Goal: Task Accomplishment & Management: Manage account settings

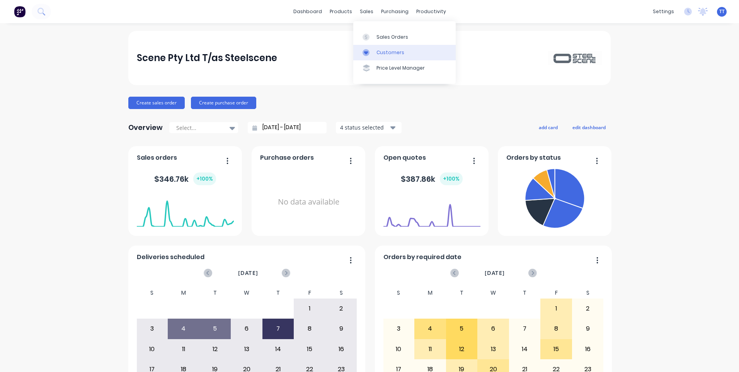
click at [386, 51] on div "Customers" at bounding box center [390, 52] width 28 height 7
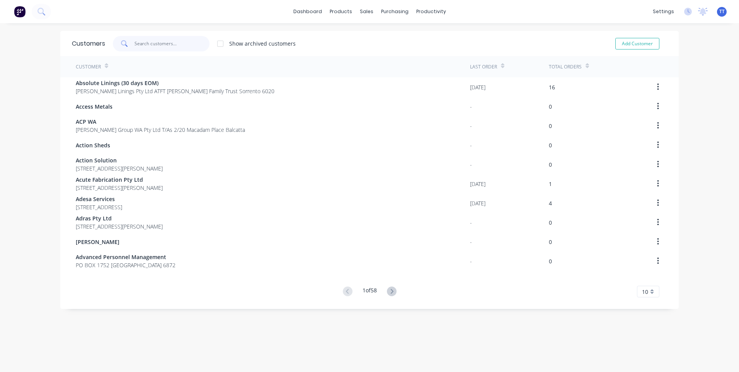
click at [158, 42] on input "text" at bounding box center [171, 43] width 75 height 15
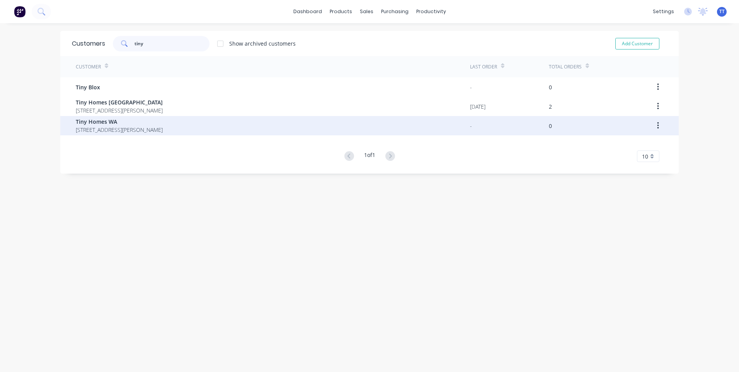
type input "tiny"
click at [657, 126] on button "button" at bounding box center [658, 126] width 18 height 14
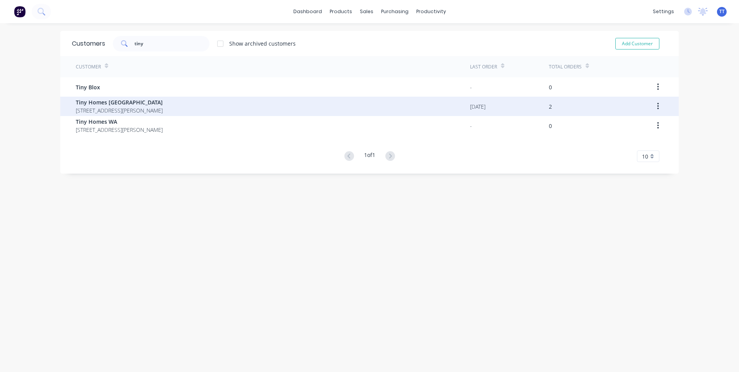
click at [147, 101] on span "Tiny Homes [GEOGRAPHIC_DATA]" at bounding box center [119, 102] width 87 height 8
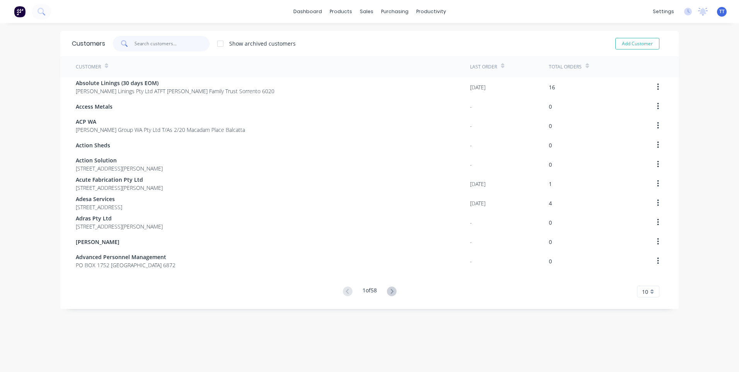
click at [152, 44] on input "text" at bounding box center [171, 43] width 75 height 15
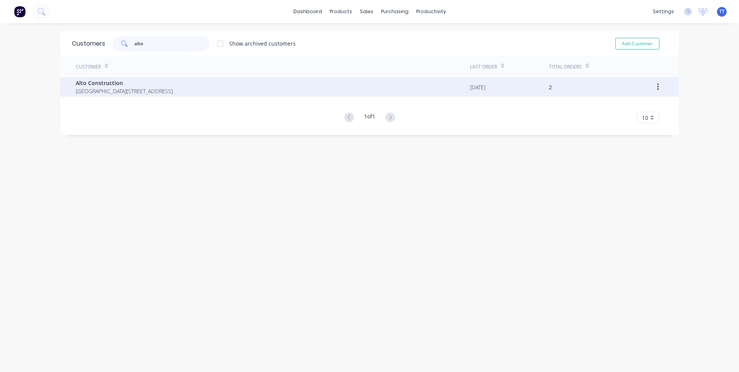
type input "alto"
click at [128, 84] on span "Alto Construction" at bounding box center [124, 83] width 97 height 8
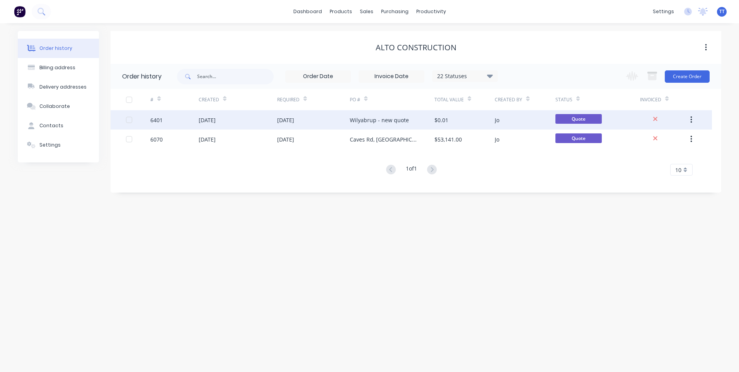
click at [320, 116] on div "[DATE]" at bounding box center [313, 119] width 73 height 19
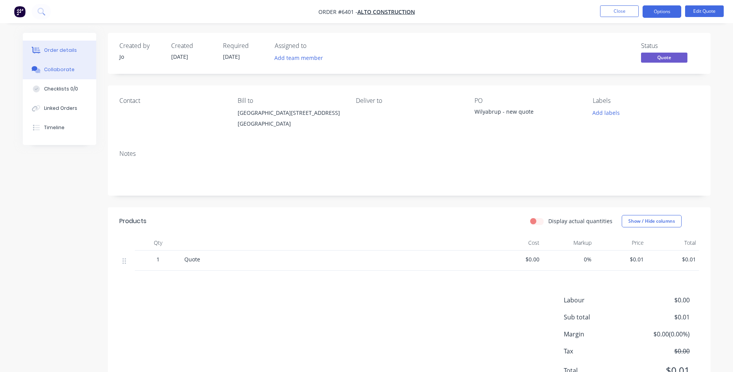
click at [54, 68] on div "Collaborate" at bounding box center [59, 69] width 31 height 7
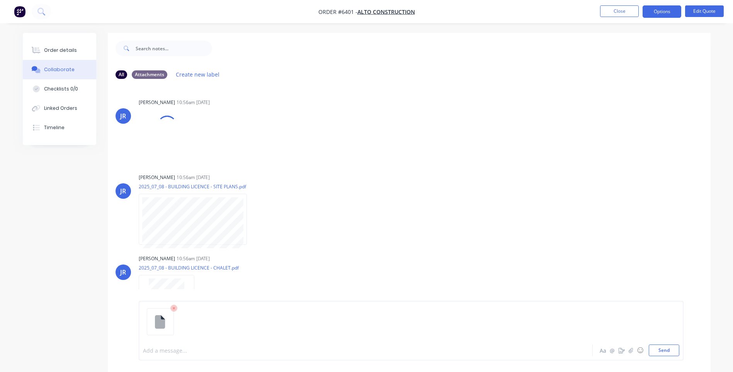
click at [181, 351] on div at bounding box center [344, 350] width 402 height 8
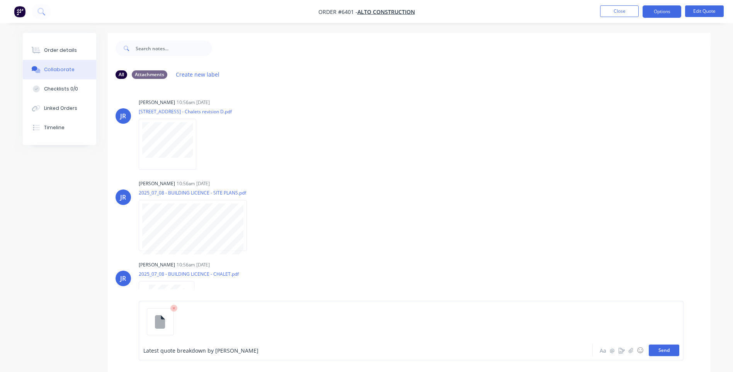
click at [667, 349] on button "Send" at bounding box center [664, 350] width 31 height 12
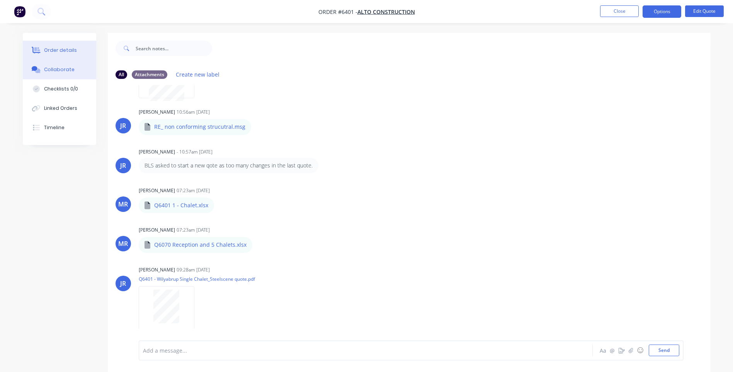
click at [56, 48] on div "Order details" at bounding box center [60, 50] width 33 height 7
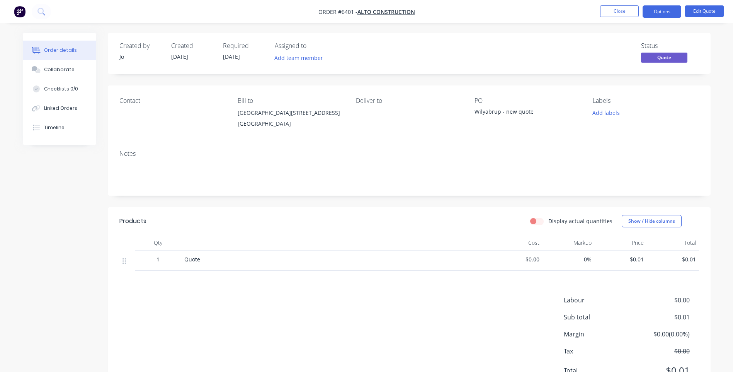
click at [538, 263] on span "$0.00" at bounding box center [516, 259] width 46 height 8
click at [530, 263] on span "$0.00" at bounding box center [516, 259] width 46 height 8
click at [663, 8] on button "Options" at bounding box center [662, 11] width 39 height 12
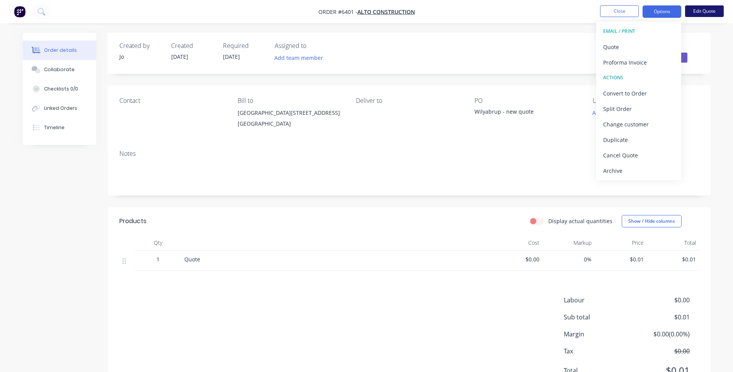
click at [704, 12] on button "Edit Quote" at bounding box center [704, 11] width 39 height 12
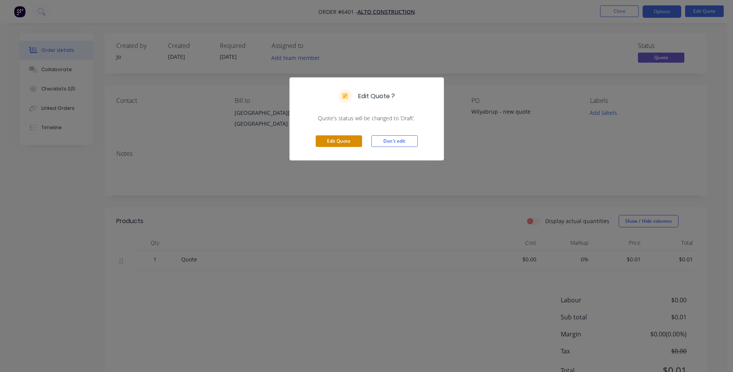
click at [347, 142] on button "Edit Quote" at bounding box center [339, 141] width 46 height 12
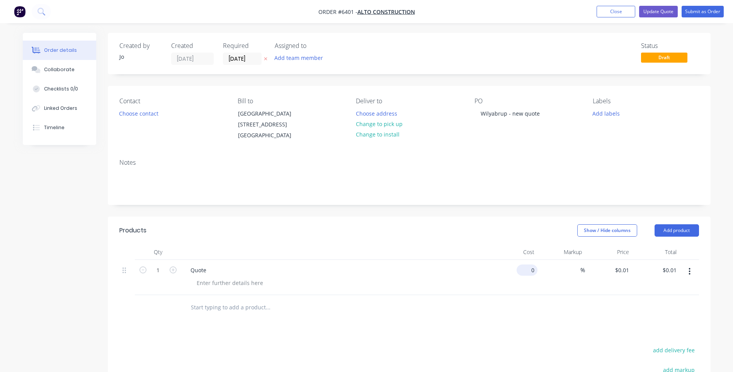
click at [527, 276] on div "0 $0.00" at bounding box center [527, 269] width 21 height 11
type input "$44,220.00"
click at [223, 276] on div "Quote" at bounding box center [335, 269] width 303 height 11
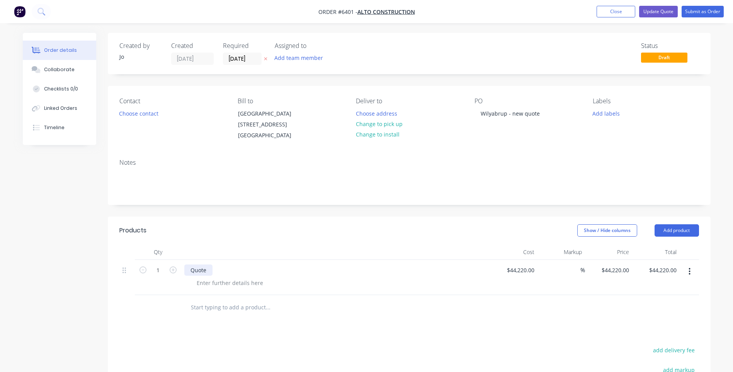
drag, startPoint x: 212, startPoint y: 302, endPoint x: 204, endPoint y: 302, distance: 7.7
click at [209, 276] on div "Quote" at bounding box center [198, 269] width 28 height 11
click at [240, 276] on div "Quote for 1 version of design." at bounding box center [228, 269] width 89 height 11
click at [257, 276] on div "Quote for 1 version x 4 of design." at bounding box center [233, 269] width 98 height 11
click at [354, 288] on div at bounding box center [339, 282] width 297 height 11
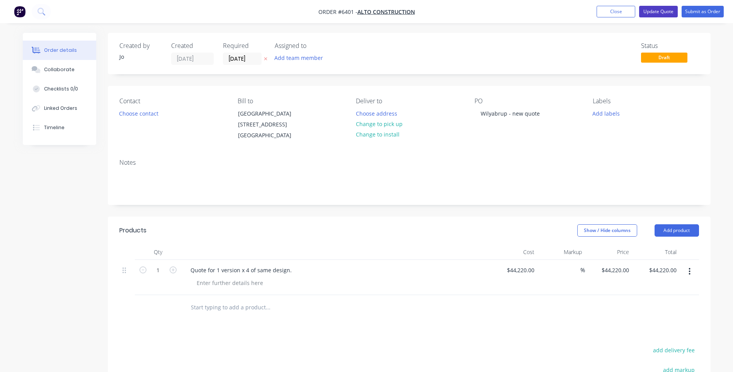
click at [663, 12] on button "Update Quote" at bounding box center [658, 12] width 39 height 12
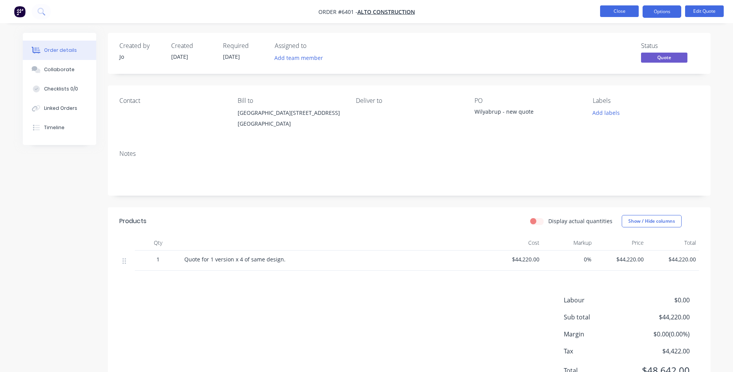
click at [624, 10] on button "Close" at bounding box center [619, 11] width 39 height 12
click at [617, 6] on button "Close" at bounding box center [619, 11] width 39 height 12
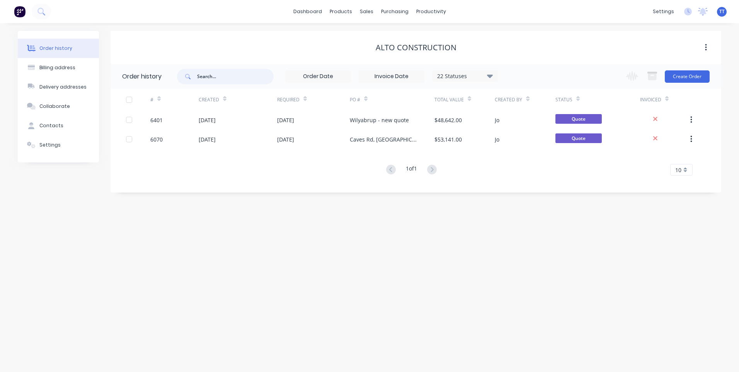
click at [215, 77] on input "text" at bounding box center [235, 76] width 77 height 15
type input "breffni"
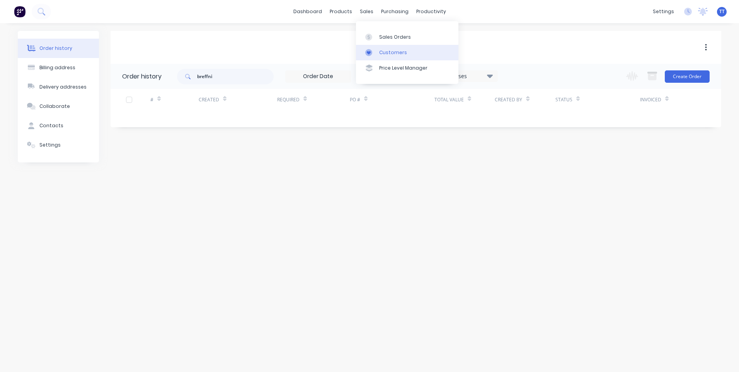
click at [389, 48] on link "Customers" at bounding box center [407, 52] width 102 height 15
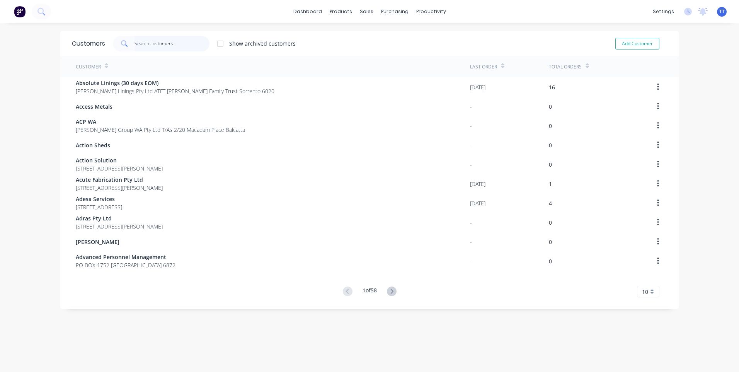
click at [159, 41] on input "text" at bounding box center [171, 43] width 75 height 15
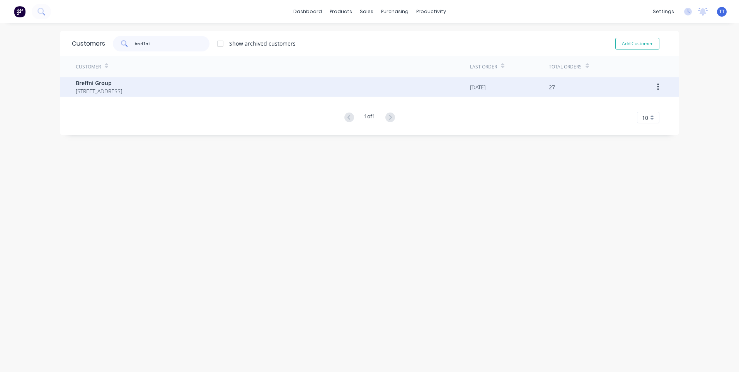
type input "breffni"
click at [111, 89] on span "[STREET_ADDRESS]" at bounding box center [99, 91] width 46 height 8
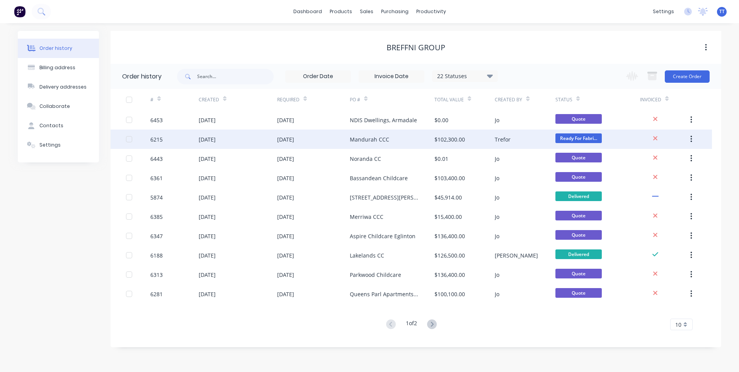
click at [245, 139] on div "[DATE]" at bounding box center [238, 138] width 78 height 19
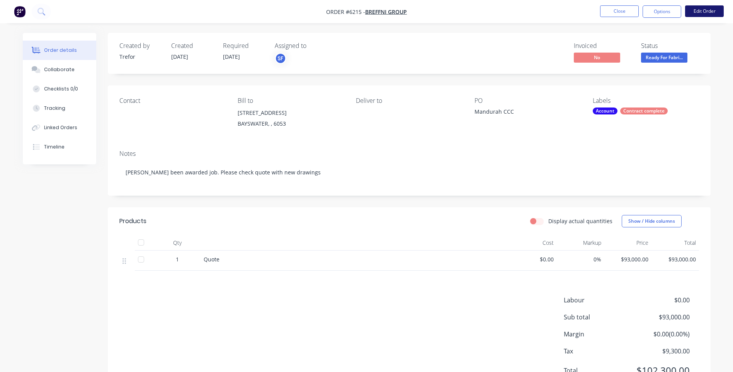
click at [701, 9] on button "Edit Order" at bounding box center [704, 11] width 39 height 12
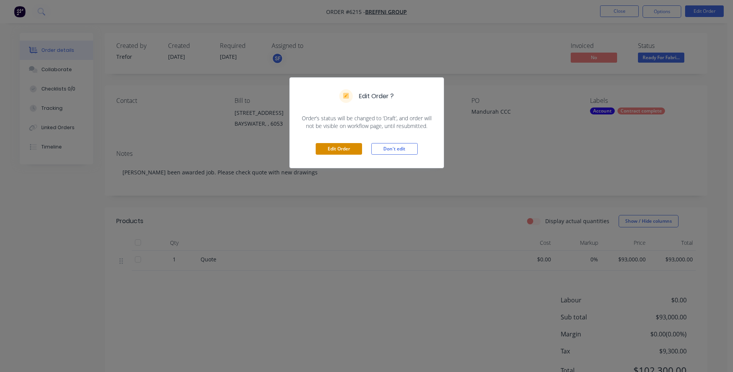
click at [338, 148] on button "Edit Order" at bounding box center [339, 149] width 46 height 12
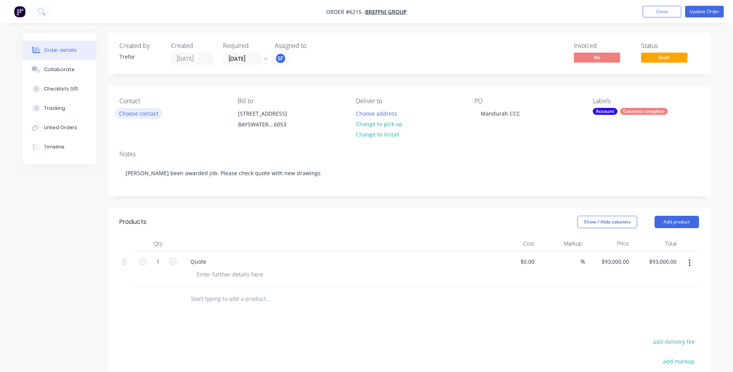
click at [145, 112] on button "Choose contact" at bounding box center [139, 113] width 48 height 10
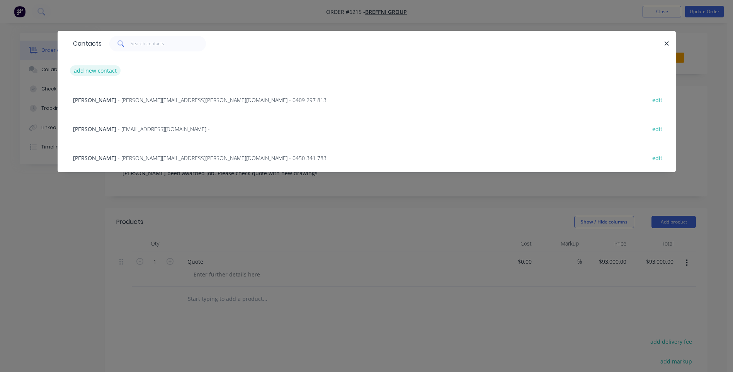
click at [96, 70] on button "add new contact" at bounding box center [95, 70] width 51 height 10
select select "AU"
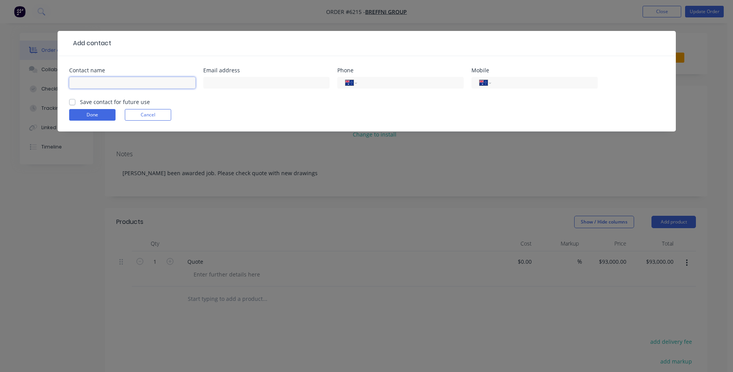
click at [93, 80] on input "text" at bounding box center [132, 83] width 126 height 12
type input "[PERSON_NAME]"
click at [209, 83] on input "text" at bounding box center [266, 83] width 126 height 12
paste input "[PERSON_NAME][EMAIL_ADDRESS][DOMAIN_NAME]"
type input "[PERSON_NAME][EMAIL_ADDRESS][DOMAIN_NAME]"
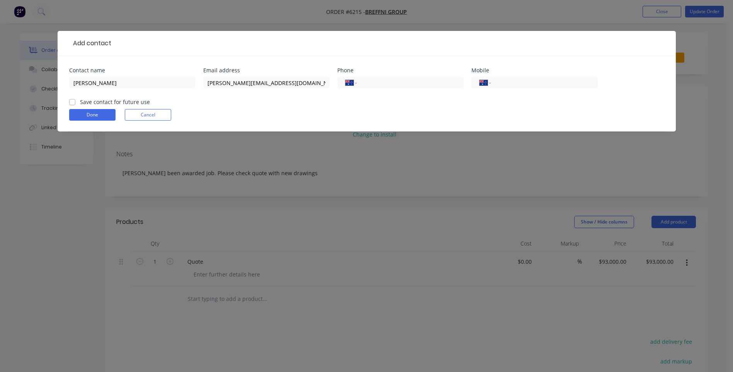
click at [80, 102] on label "Save contact for future use" at bounding box center [115, 102] width 70 height 8
click at [75, 102] on input "Save contact for future use" at bounding box center [72, 101] width 6 height 7
checkbox input "true"
click at [92, 114] on button "Done" at bounding box center [92, 115] width 46 height 12
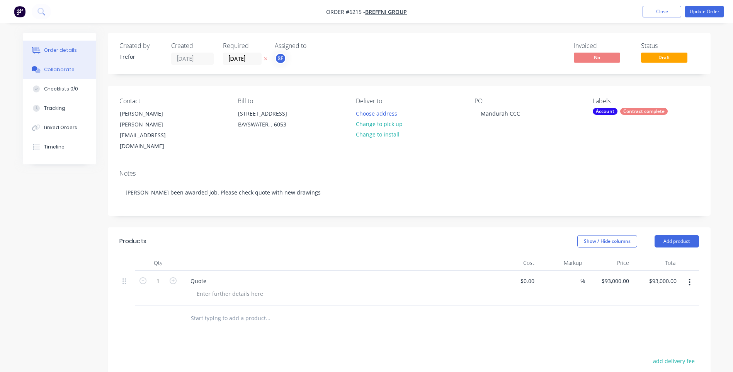
click at [60, 71] on div "Collaborate" at bounding box center [59, 69] width 31 height 7
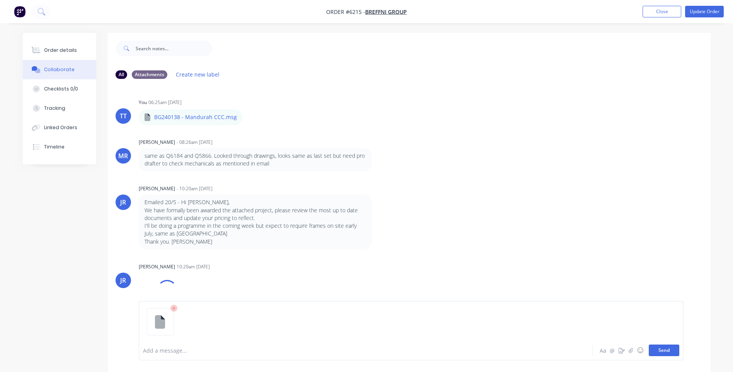
click at [660, 348] on button "Send" at bounding box center [664, 350] width 31 height 12
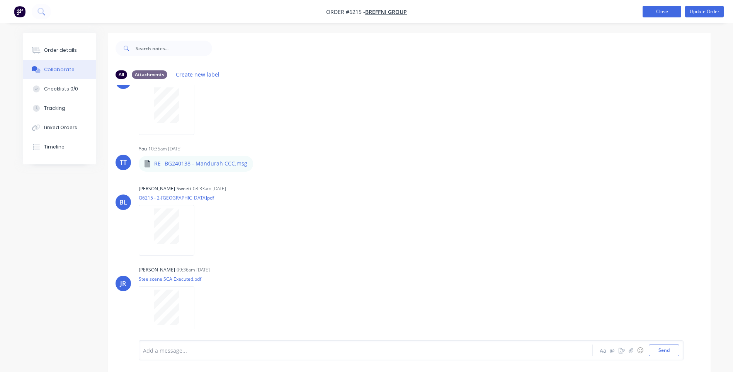
click at [657, 11] on button "Close" at bounding box center [662, 12] width 39 height 12
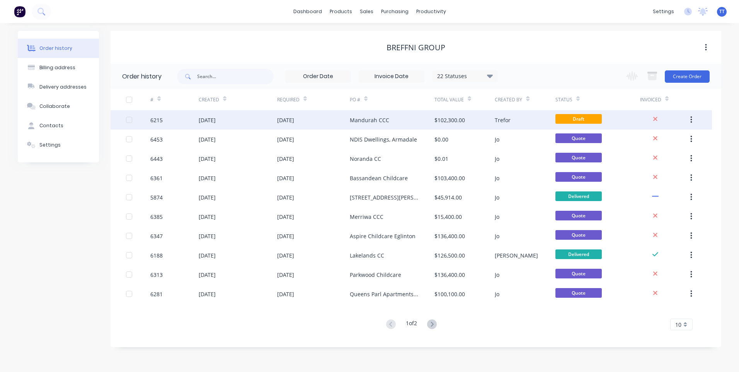
click at [361, 121] on div "Mandurah CCC" at bounding box center [369, 120] width 39 height 8
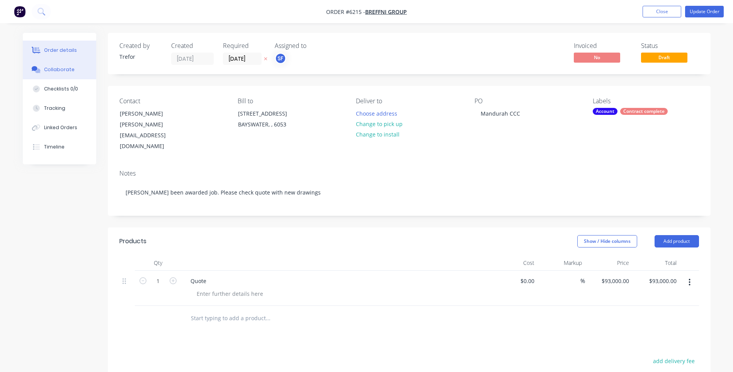
click at [52, 68] on div "Collaborate" at bounding box center [59, 69] width 31 height 7
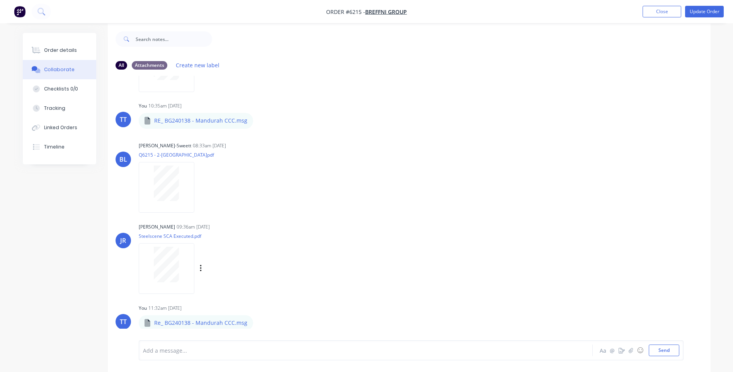
scroll to position [12, 0]
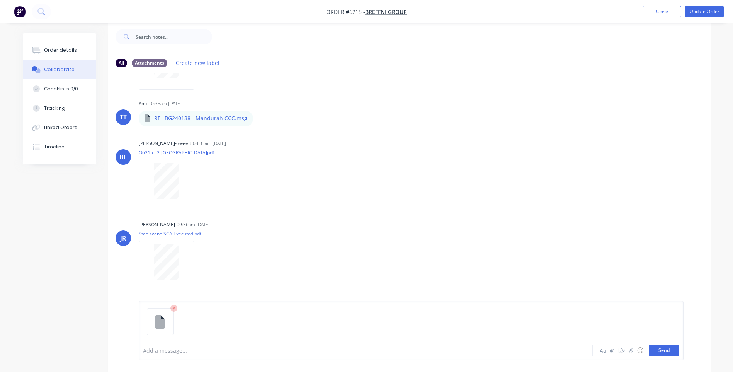
click at [661, 350] on button "Send" at bounding box center [664, 350] width 31 height 12
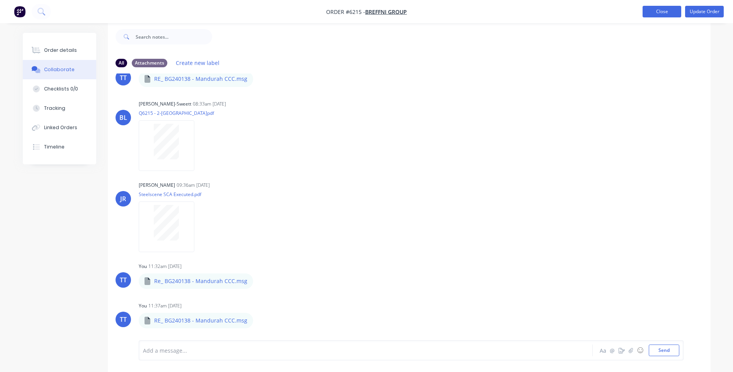
click at [654, 9] on button "Close" at bounding box center [662, 12] width 39 height 12
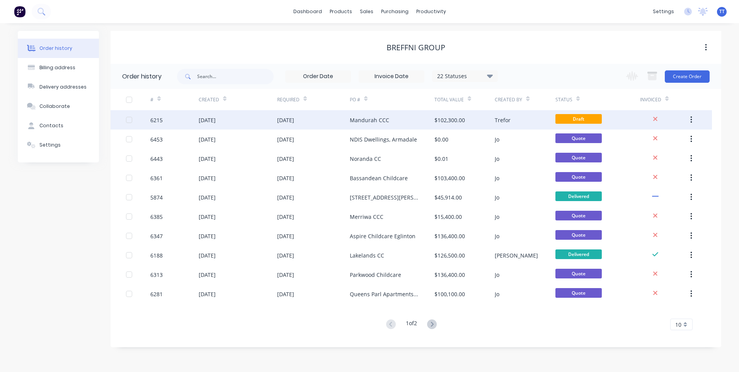
click at [320, 119] on div "[DATE]" at bounding box center [313, 119] width 73 height 19
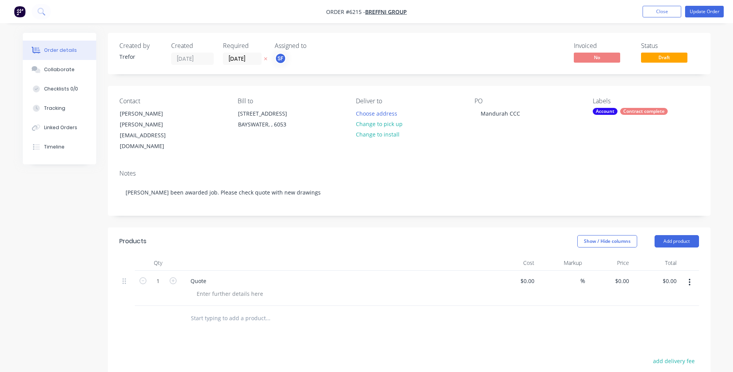
type input "$93,000.00"
click at [705, 11] on button "Update Order" at bounding box center [704, 12] width 39 height 12
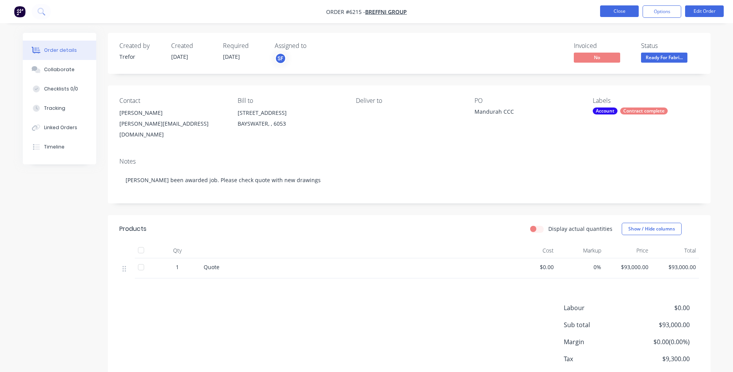
click at [621, 13] on button "Close" at bounding box center [619, 11] width 39 height 12
